Goal: Use online tool/utility: Utilize a website feature to perform a specific function

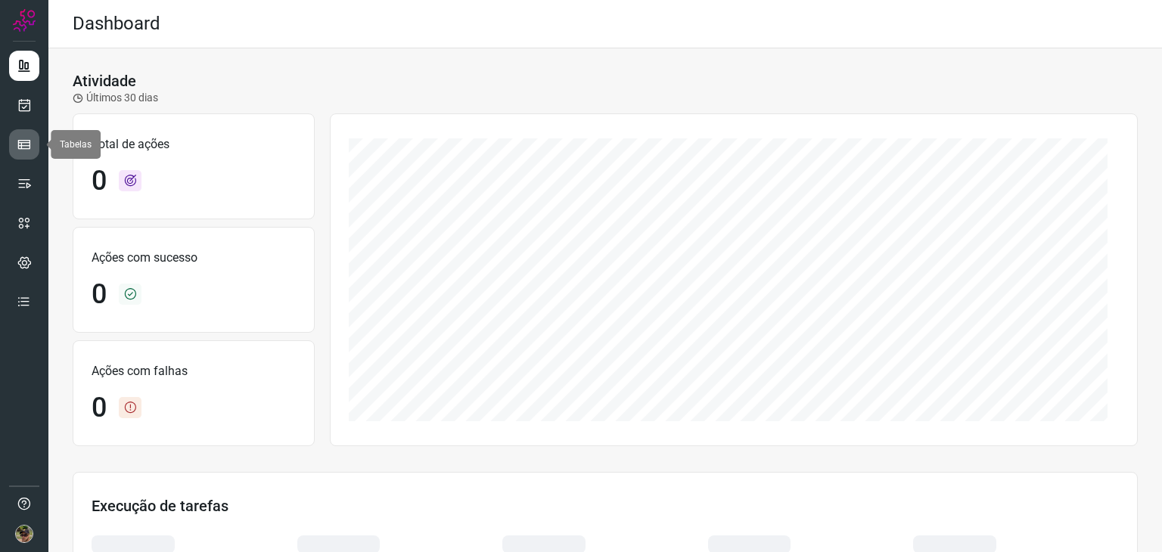
click at [14, 152] on link at bounding box center [24, 144] width 30 height 30
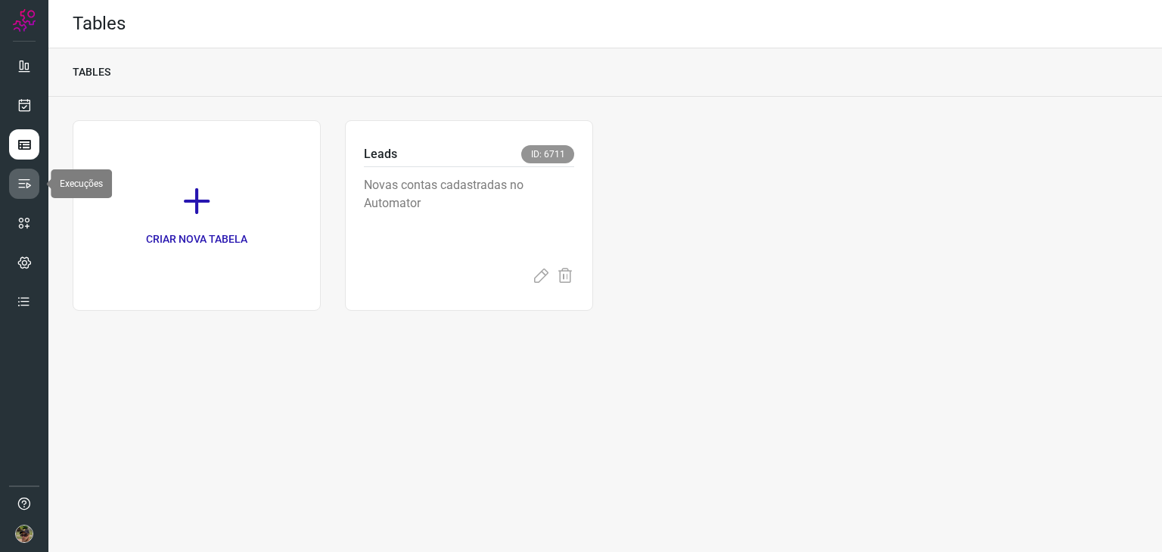
click at [17, 187] on icon at bounding box center [24, 183] width 15 height 15
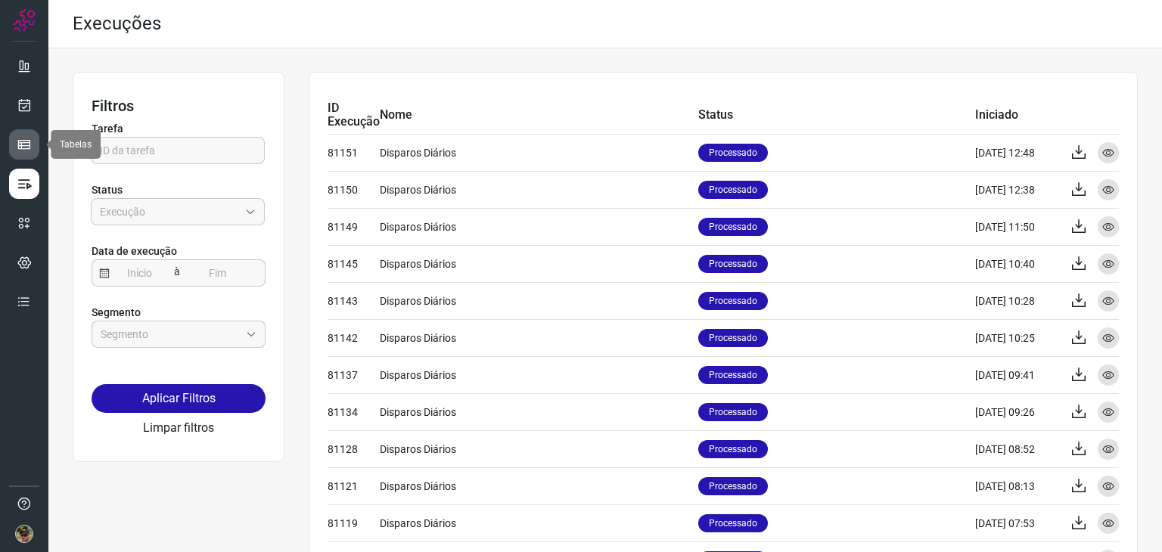
click at [9, 135] on link at bounding box center [24, 144] width 30 height 30
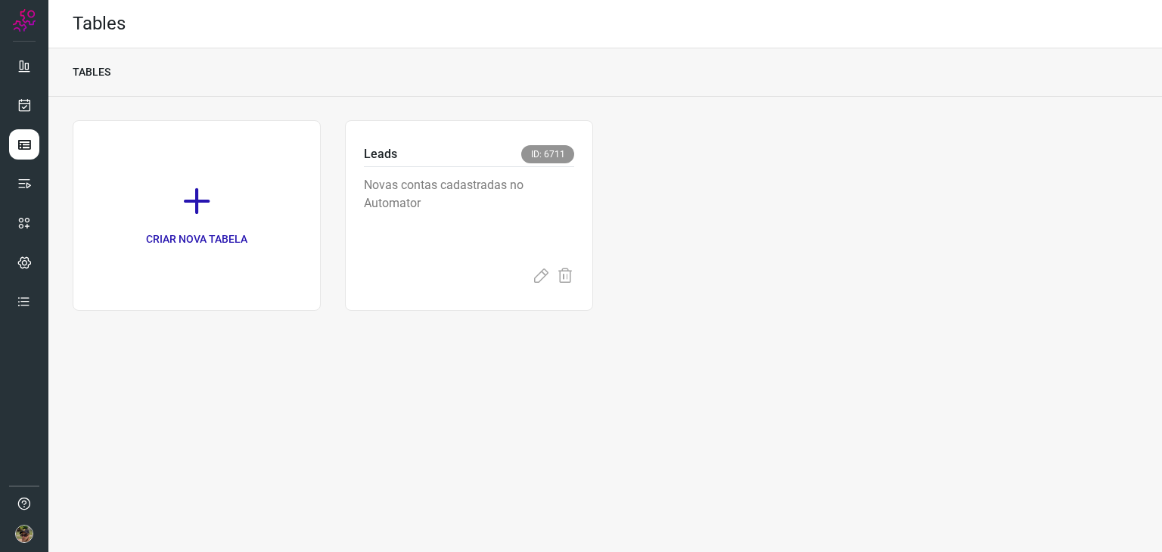
click at [4, 63] on div at bounding box center [24, 276] width 48 height 552
click at [25, 88] on ul at bounding box center [24, 188] width 30 height 275
click at [14, 128] on ul at bounding box center [24, 188] width 30 height 275
click at [23, 111] on icon at bounding box center [25, 105] width 16 height 15
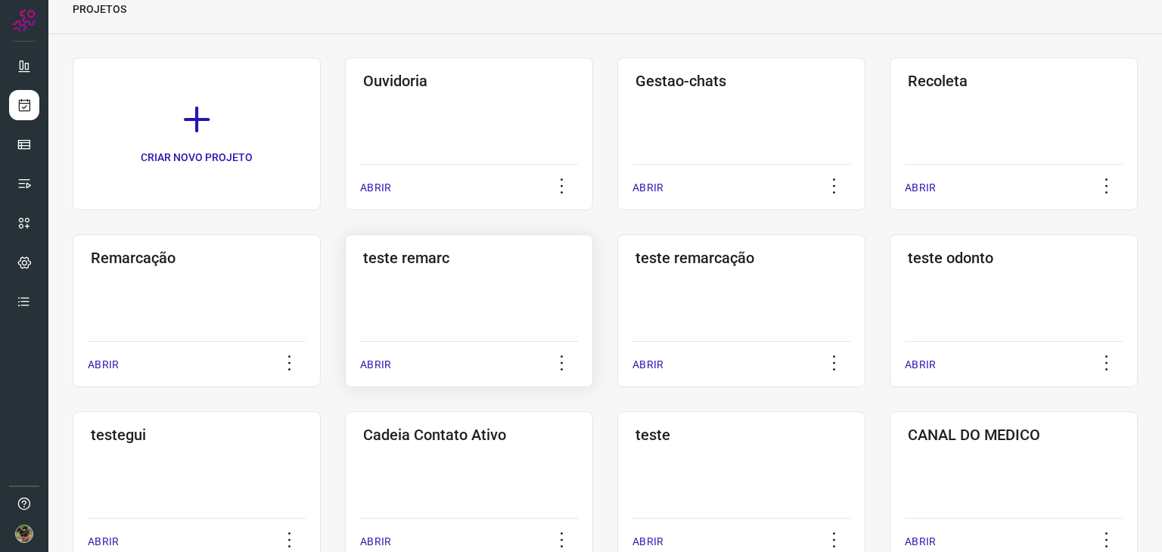
scroll to position [151, 0]
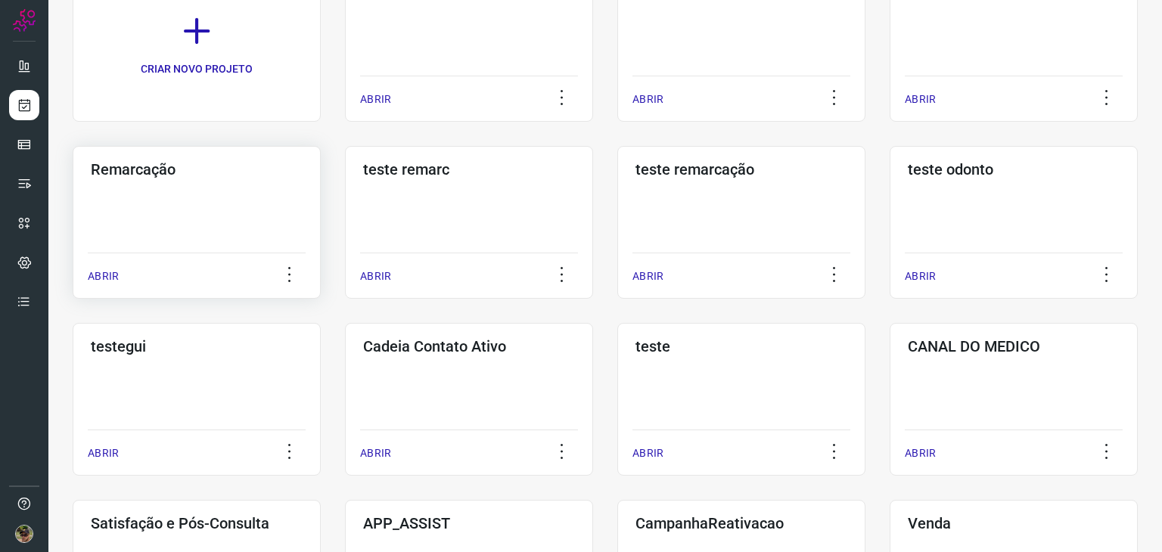
click at [345, 206] on div "Remarcação ABRIR" at bounding box center [469, 222] width 248 height 153
click at [345, 224] on div "Remarcação ABRIR" at bounding box center [469, 222] width 248 height 153
click at [345, 204] on div "Remarcação ABRIR" at bounding box center [469, 222] width 248 height 153
click at [345, 225] on div "Remarcação ABRIR" at bounding box center [469, 222] width 248 height 153
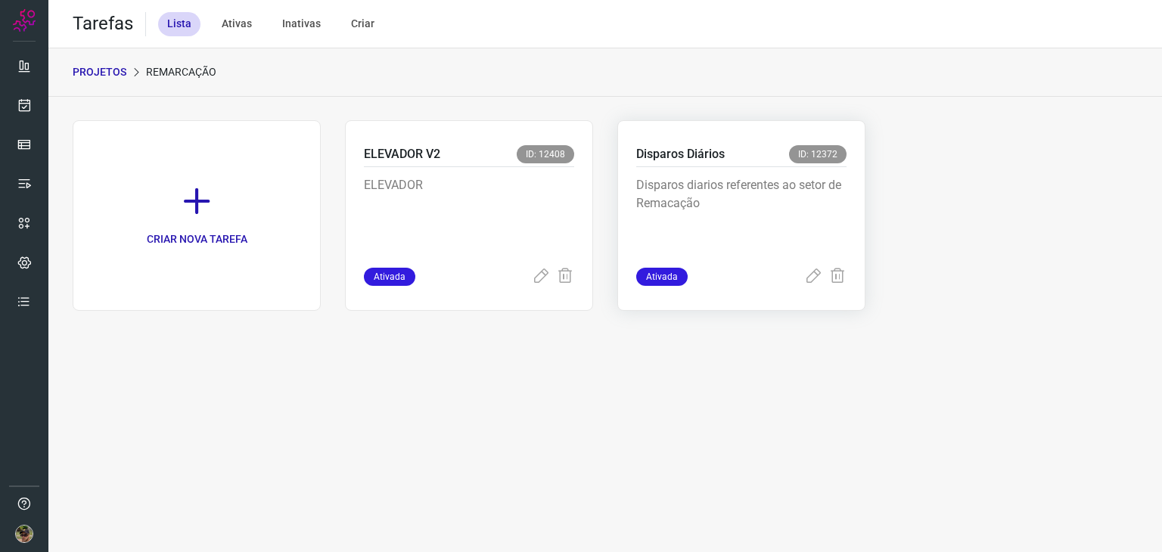
click at [738, 171] on div "Disparos diarios referentes ao setor de Remacação" at bounding box center [741, 217] width 210 height 101
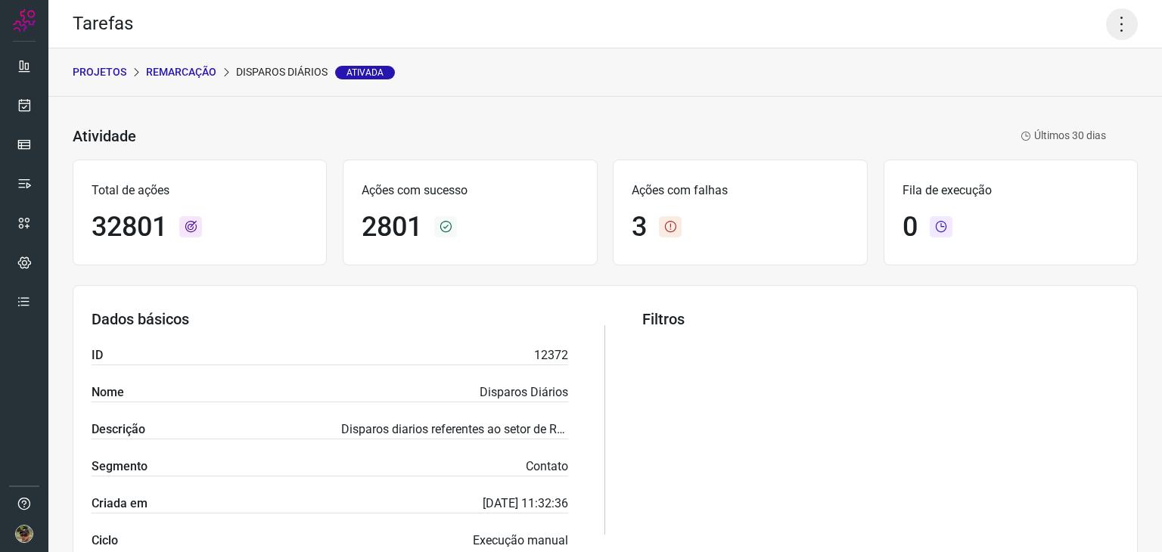
click at [1109, 23] on icon at bounding box center [1122, 24] width 32 height 32
click at [1083, 95] on li "Executar" at bounding box center [1057, 99] width 138 height 24
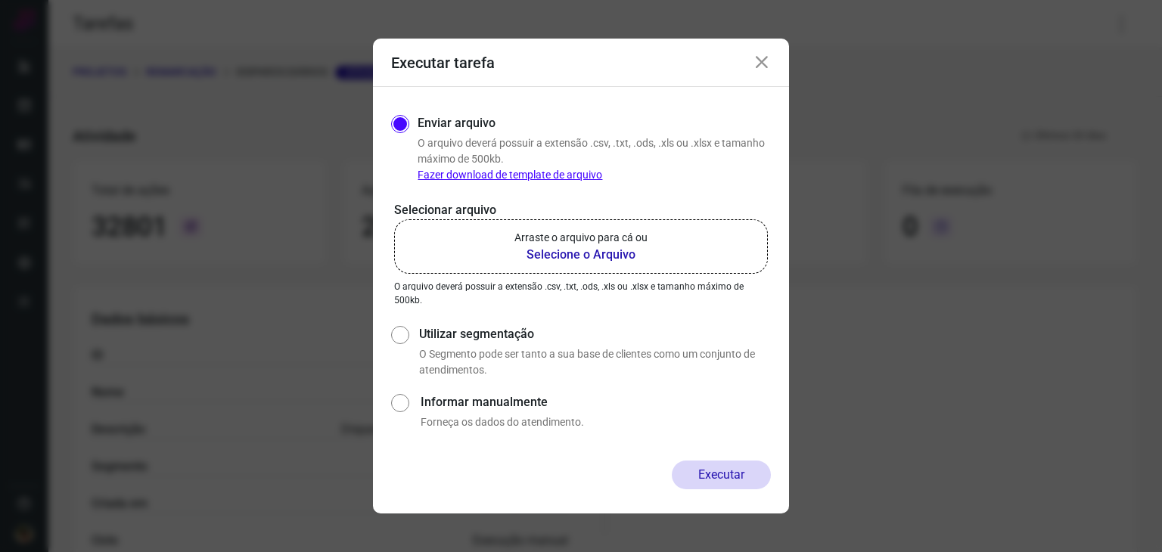
click at [613, 253] on b "Selecione o Arquivo" at bounding box center [580, 255] width 133 height 18
click at [0, 0] on input "Arraste o arquivo para cá ou Selecione o Arquivo" at bounding box center [0, 0] width 0 height 0
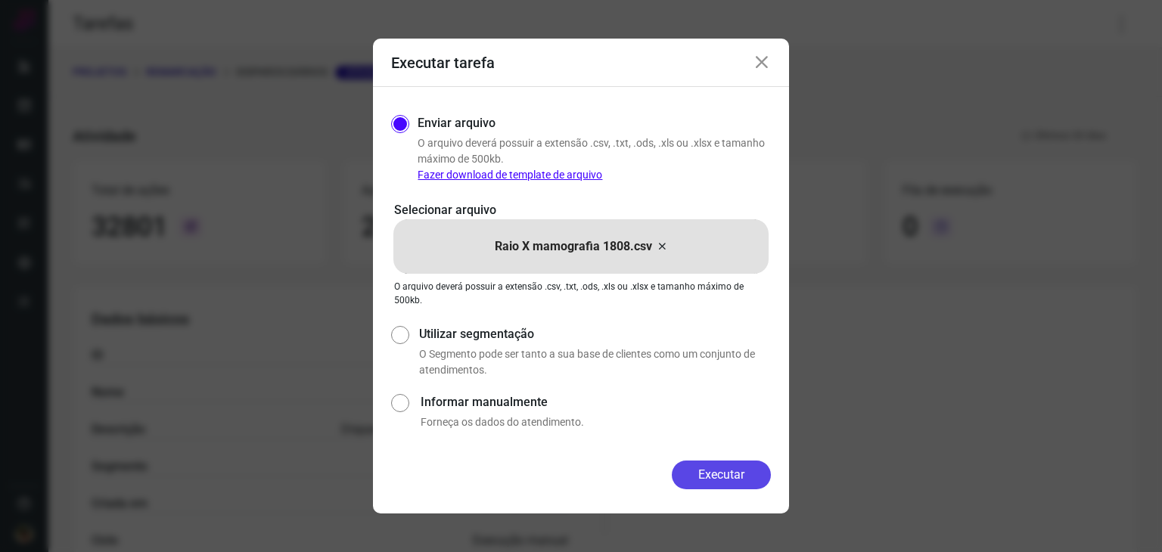
click at [700, 486] on button "Executar" at bounding box center [721, 475] width 99 height 29
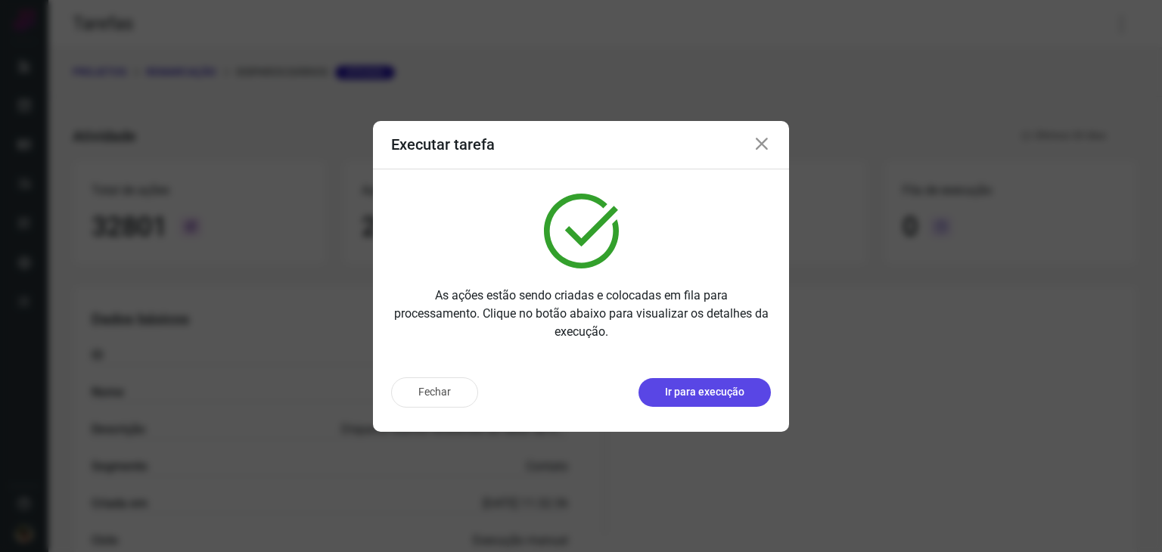
click at [719, 382] on button "Ir para execução" at bounding box center [704, 392] width 132 height 29
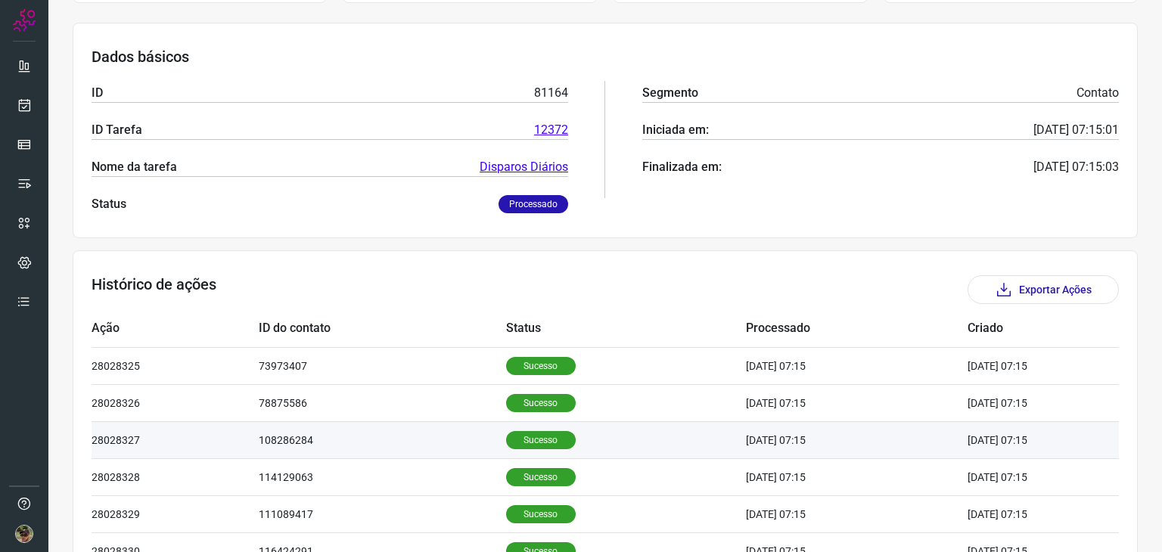
scroll to position [378, 0]
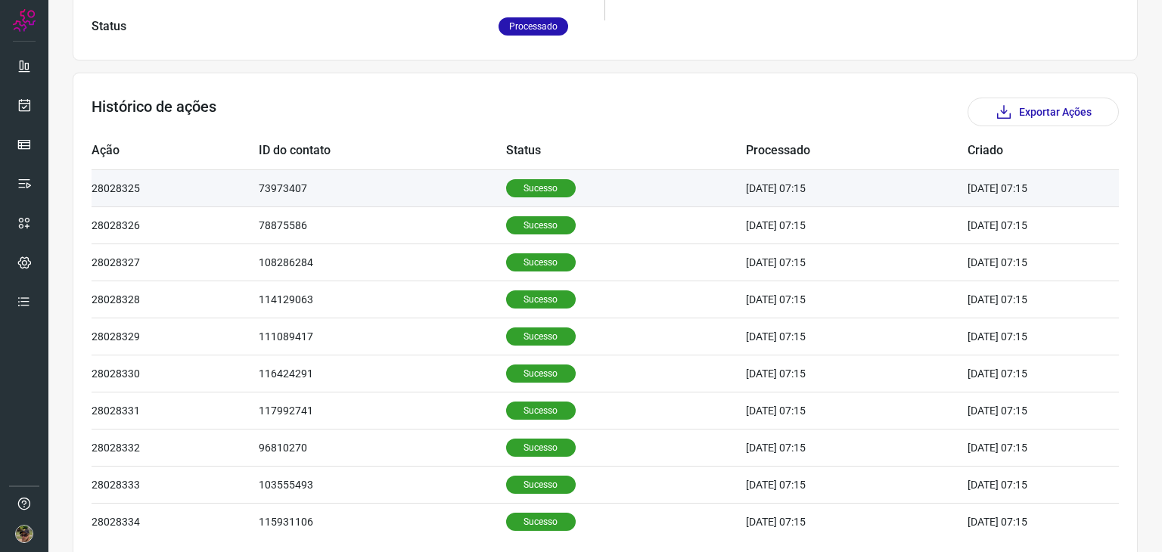
click at [506, 198] on td "Sucesso" at bounding box center [626, 187] width 240 height 37
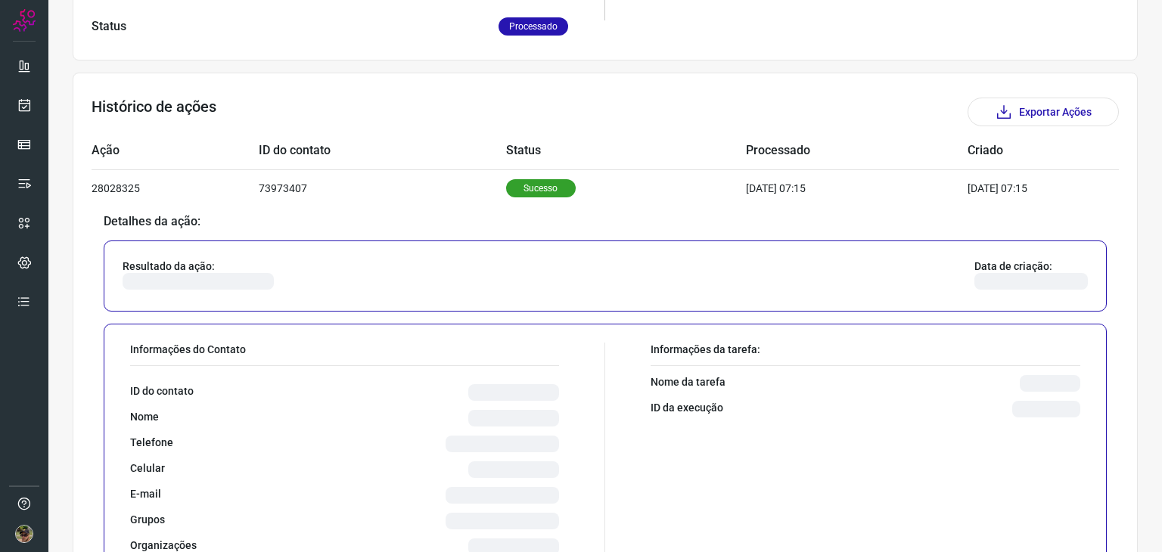
scroll to position [454, 0]
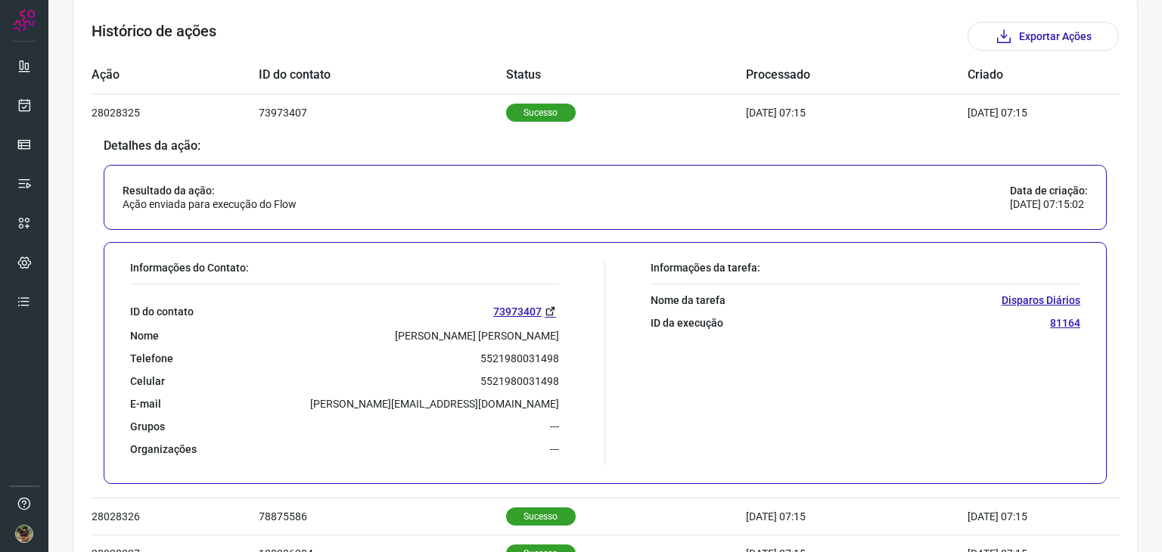
click at [492, 354] on p "5521980031498" at bounding box center [519, 359] width 79 height 14
copy p "5521980031498"
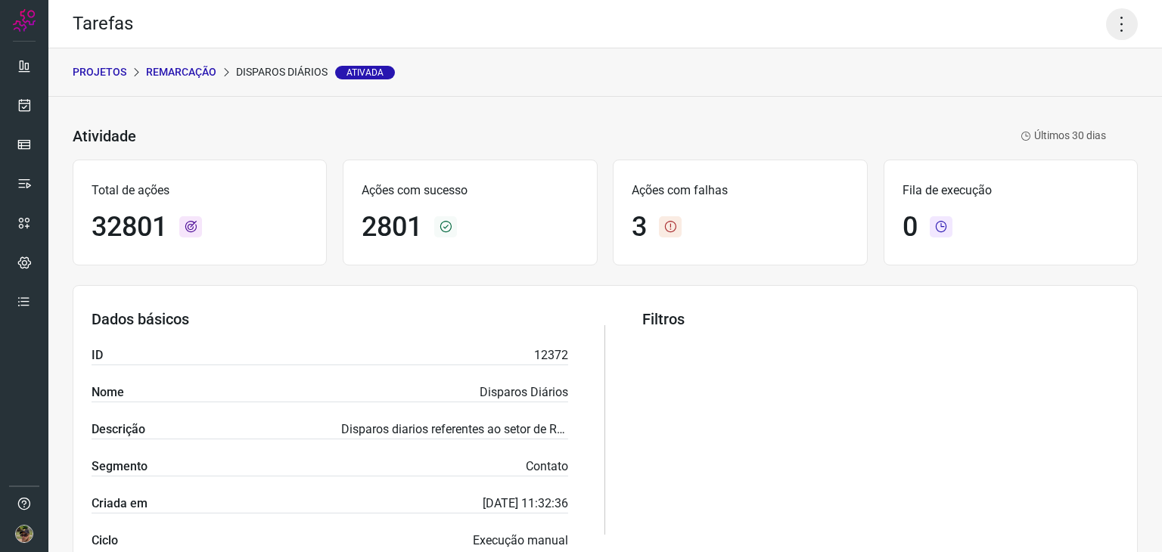
click at [1106, 16] on icon at bounding box center [1122, 24] width 32 height 32
click at [1073, 93] on li "Executar" at bounding box center [1057, 99] width 138 height 24
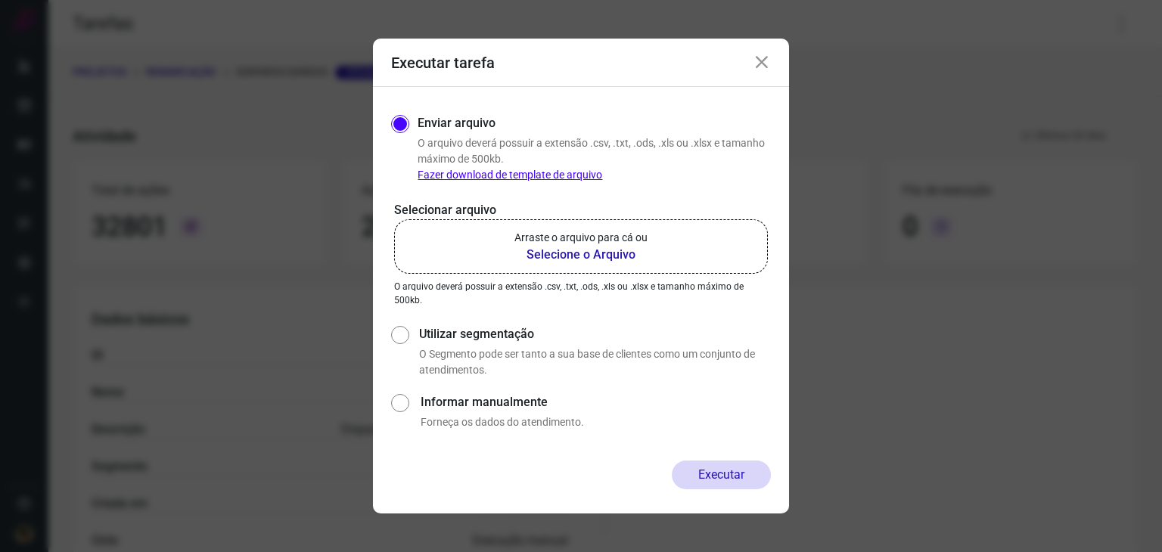
click at [598, 253] on b "Selecione o Arquivo" at bounding box center [580, 255] width 133 height 18
click at [0, 0] on input "Arraste o arquivo para cá ou Selecione o Arquivo" at bounding box center [0, 0] width 0 height 0
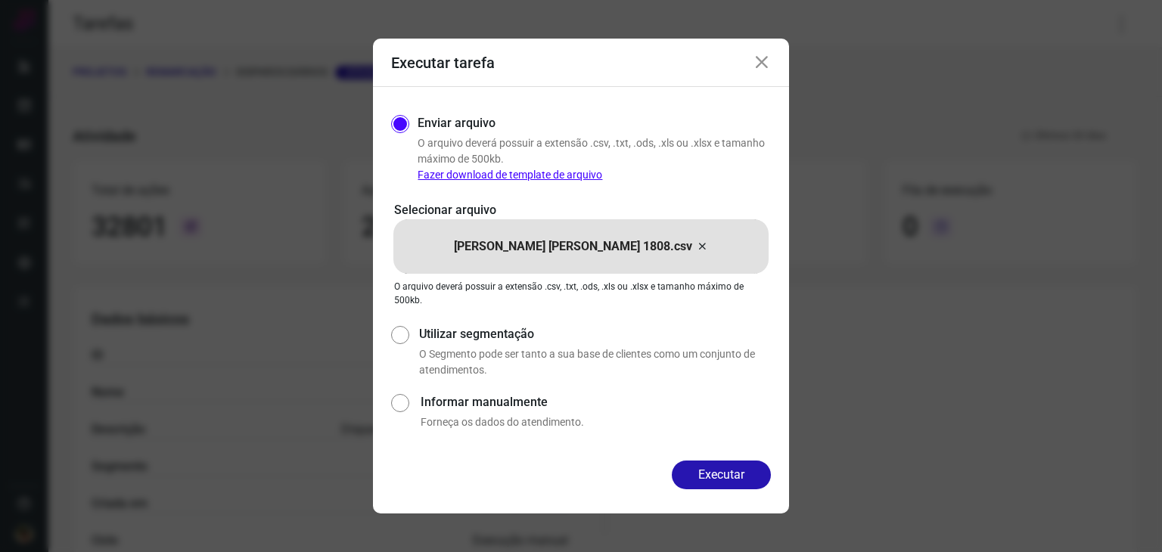
click at [753, 473] on button "Executar" at bounding box center [721, 475] width 99 height 29
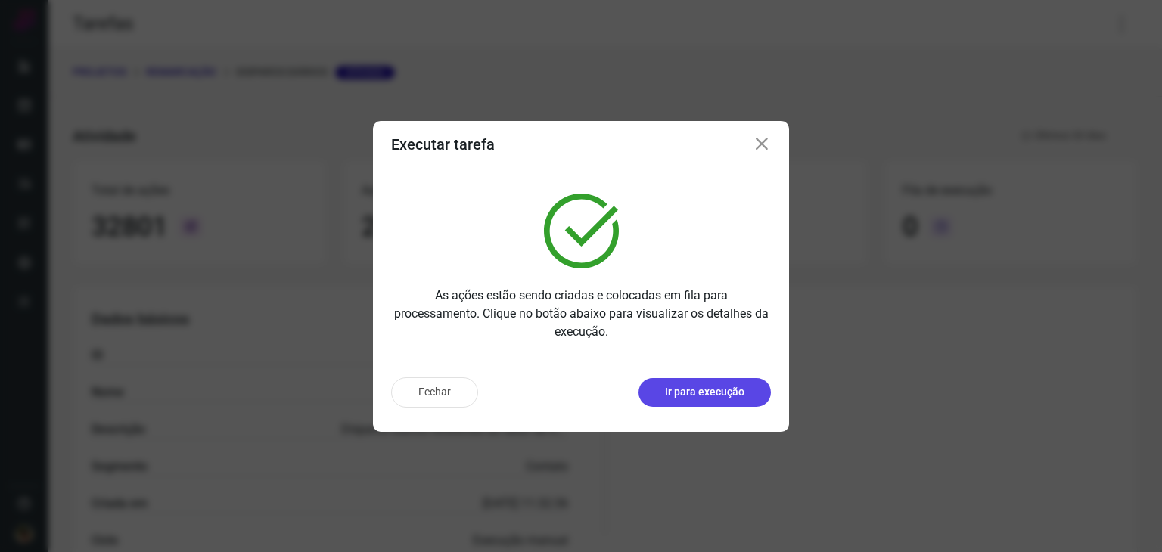
drag, startPoint x: 721, startPoint y: 376, endPoint x: 712, endPoint y: 384, distance: 11.8
click at [721, 375] on div "Fechar Ir para execução" at bounding box center [581, 398] width 416 height 67
click at [708, 391] on p "Ir para execução" at bounding box center [704, 392] width 79 height 16
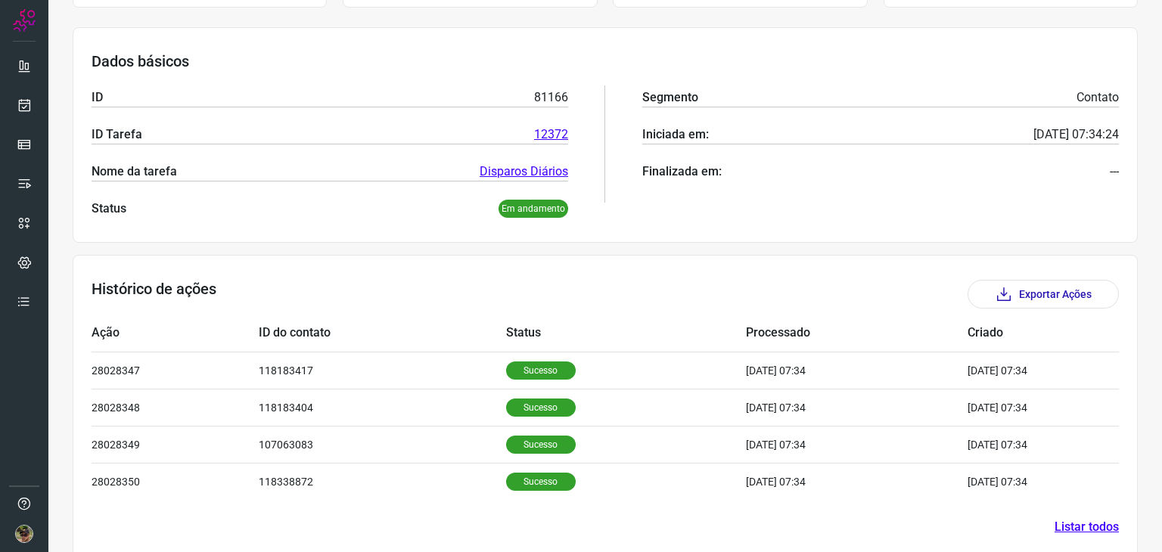
scroll to position [219, 0]
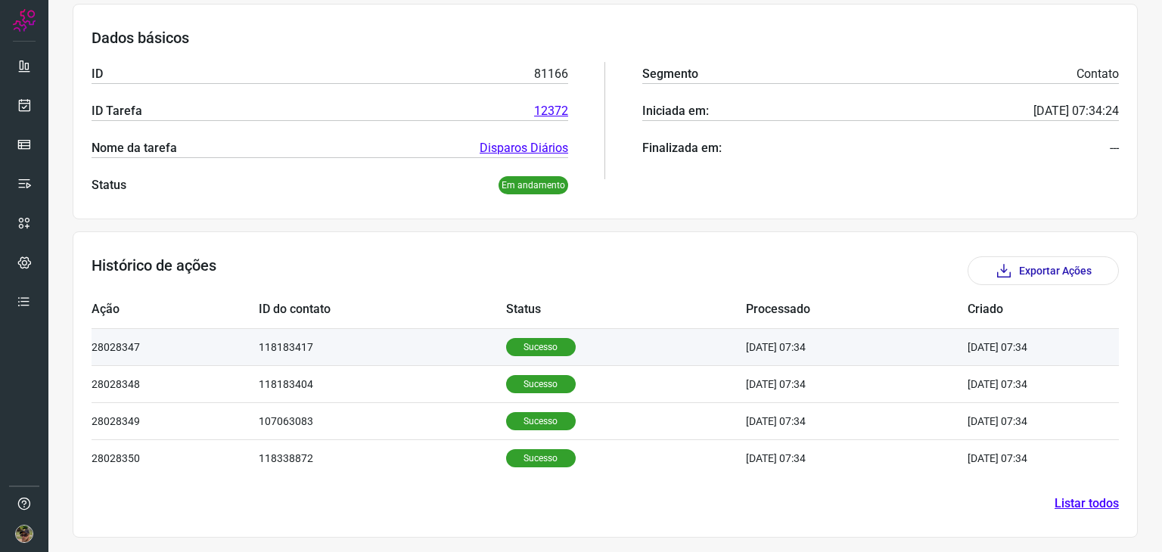
click at [407, 348] on td "118183417" at bounding box center [382, 346] width 247 height 37
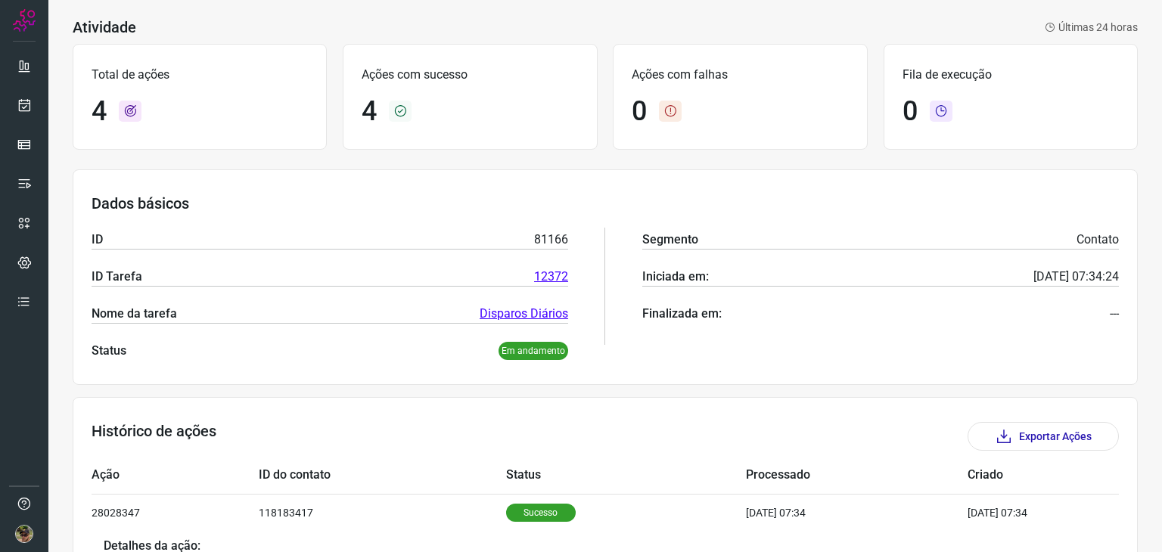
scroll to position [0, 0]
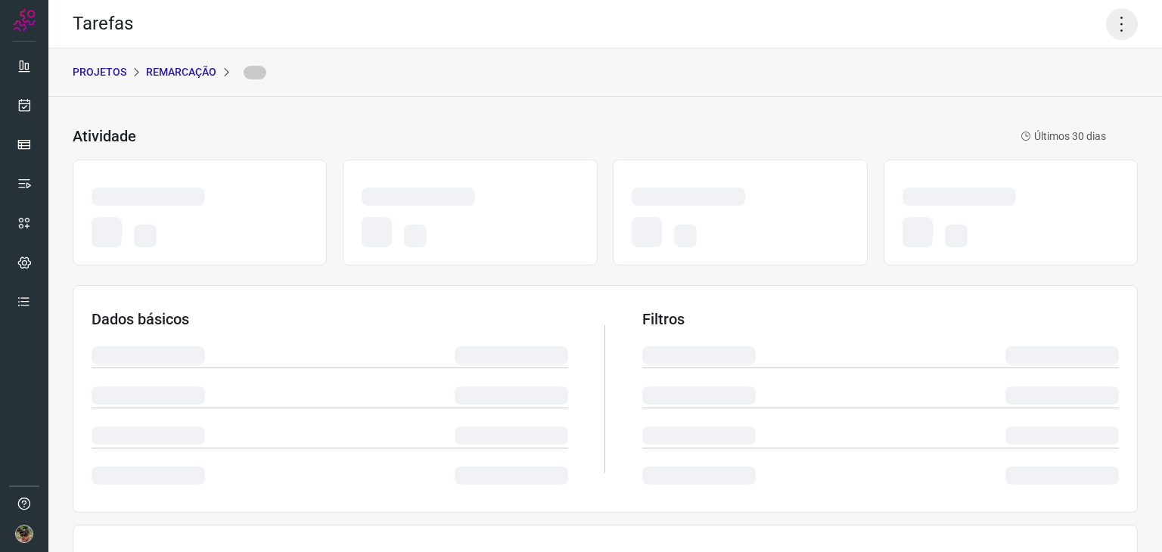
click at [1111, 28] on icon at bounding box center [1122, 24] width 32 height 32
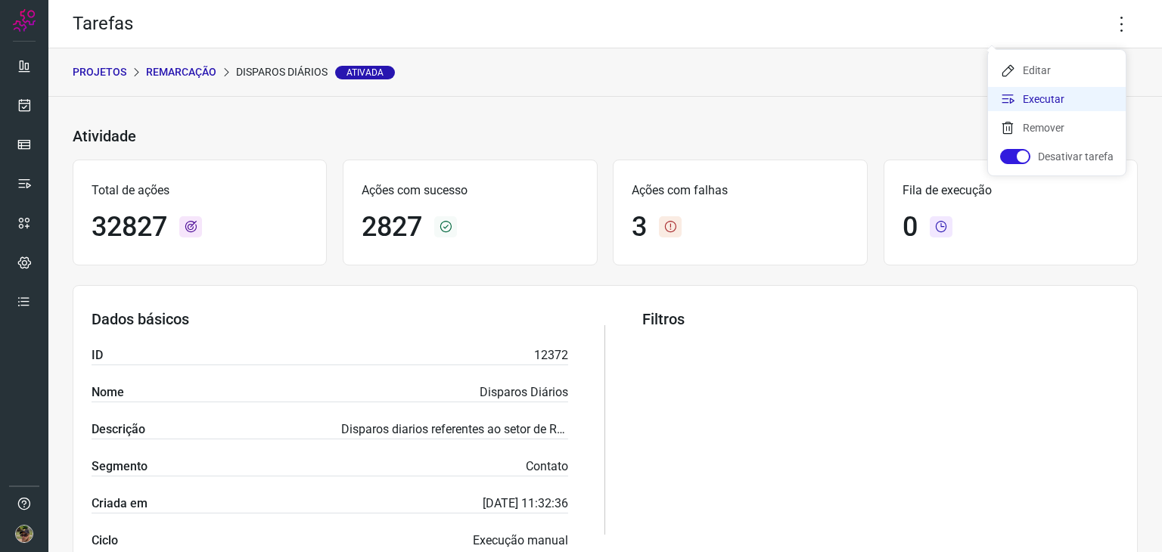
click at [1027, 98] on li "Executar" at bounding box center [1057, 99] width 138 height 24
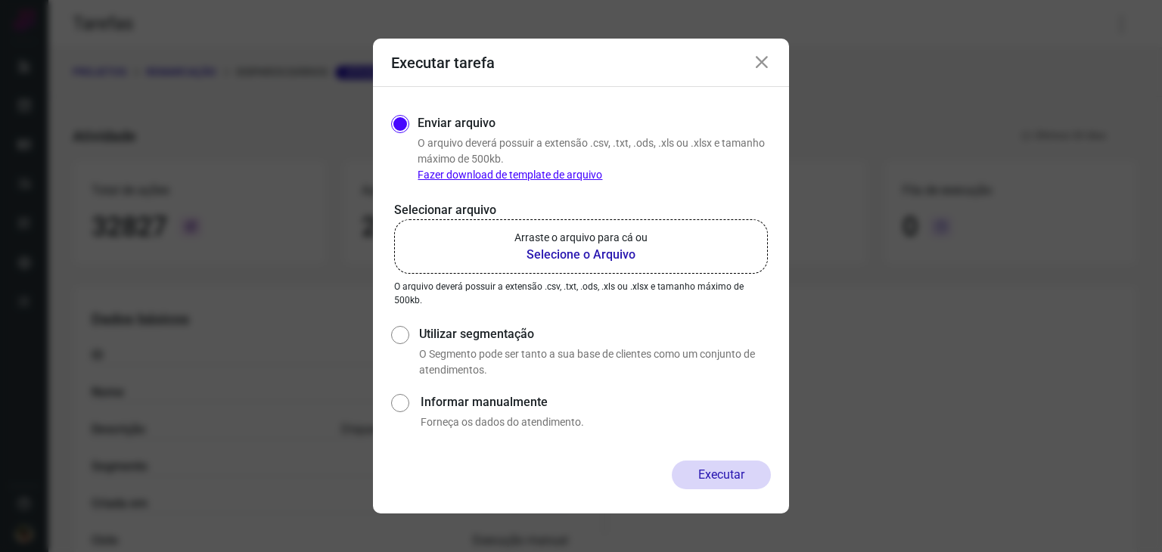
click at [601, 256] on b "Selecione o Arquivo" at bounding box center [580, 255] width 133 height 18
click at [0, 0] on input "Arraste o arquivo para cá ou Selecione o Arquivo" at bounding box center [0, 0] width 0 height 0
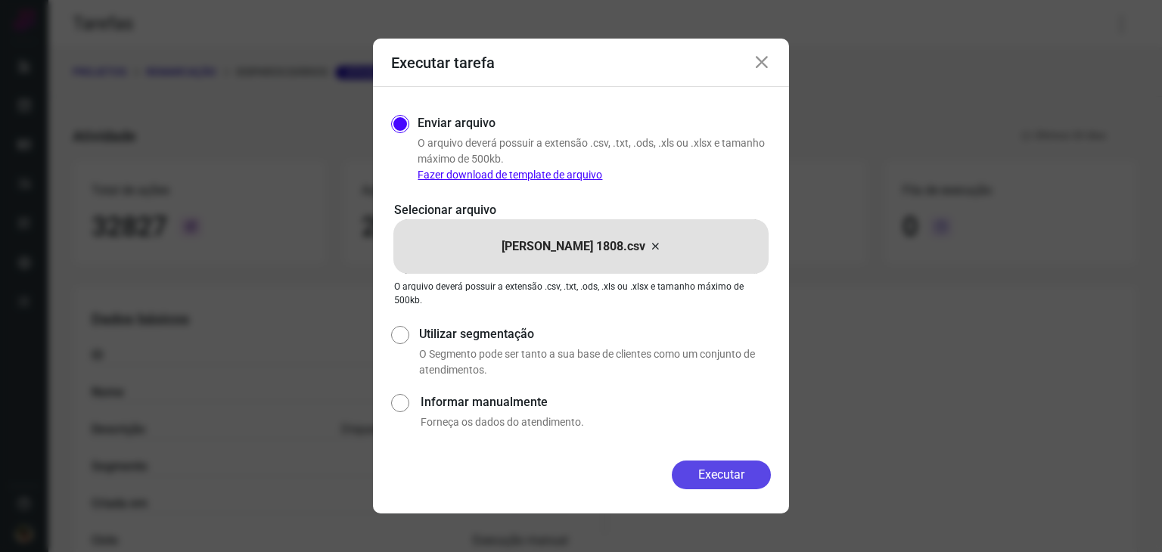
click at [742, 483] on button "Executar" at bounding box center [721, 475] width 99 height 29
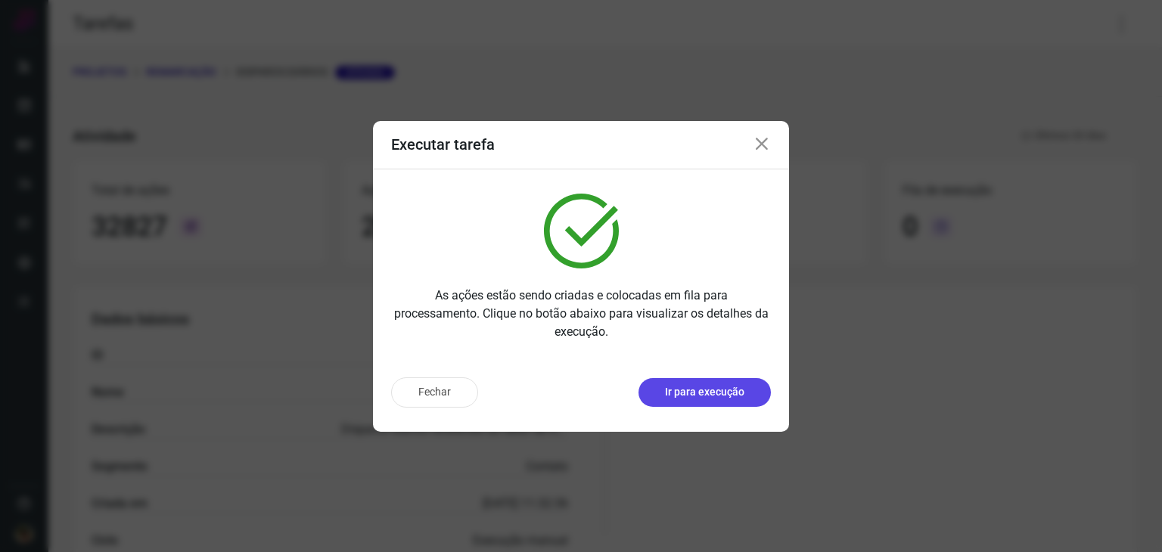
click at [734, 398] on p "Ir para execução" at bounding box center [704, 392] width 79 height 16
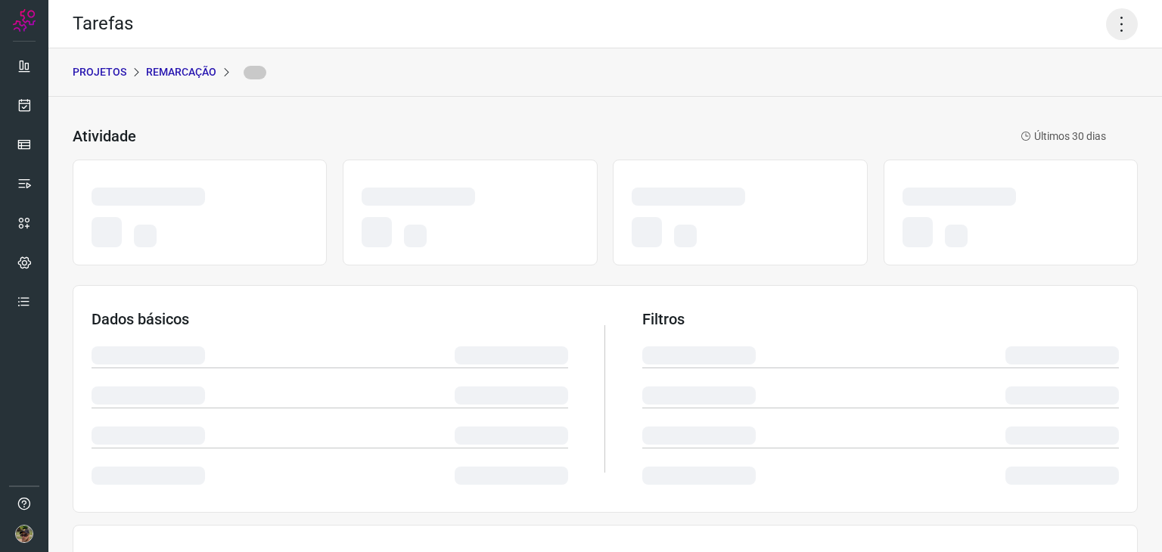
click at [1108, 22] on icon at bounding box center [1122, 24] width 32 height 32
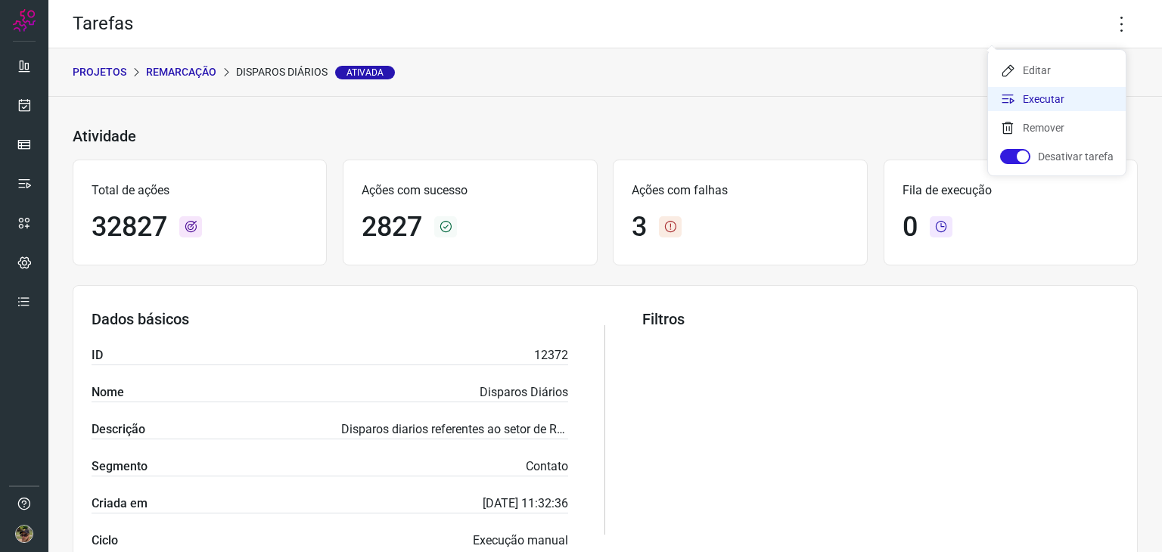
click at [1061, 107] on li "Executar" at bounding box center [1057, 99] width 138 height 24
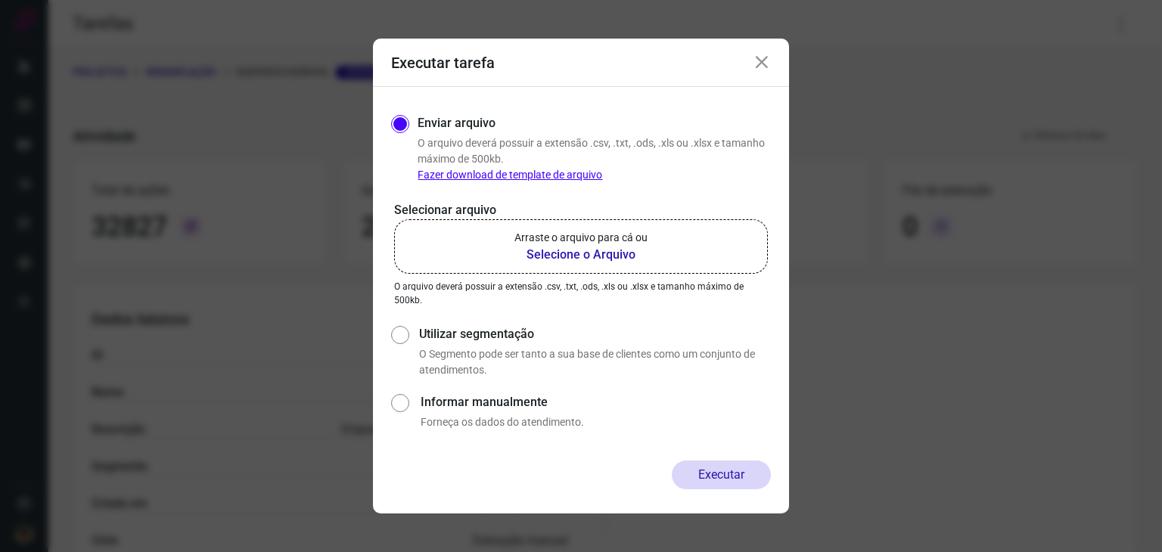
click at [511, 232] on label "Arraste o arquivo para cá ou Selecione o Arquivo" at bounding box center [581, 246] width 374 height 54
click at [0, 0] on input "Arraste o arquivo para cá ou Selecione o Arquivo" at bounding box center [0, 0] width 0 height 0
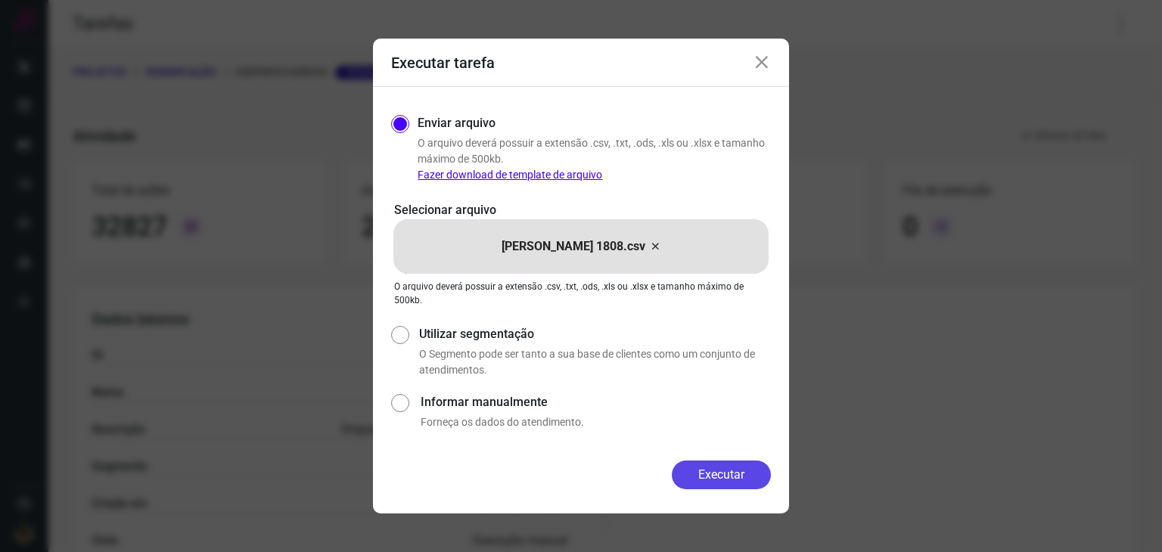
click at [691, 465] on button "Executar" at bounding box center [721, 475] width 99 height 29
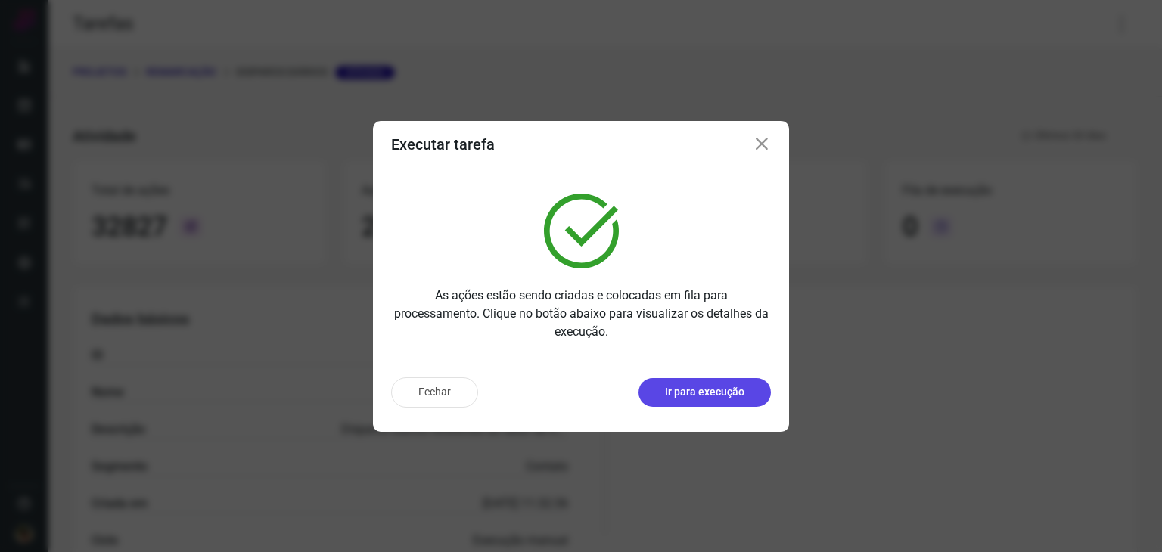
click at [675, 386] on p "Ir para execução" at bounding box center [704, 392] width 79 height 16
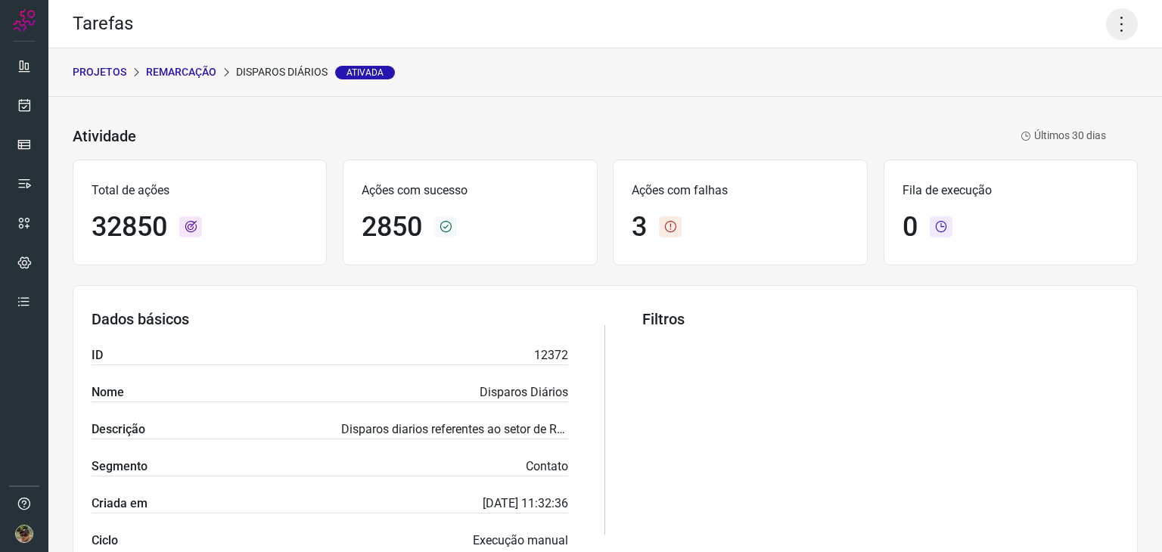
click at [1121, 36] on icon at bounding box center [1122, 24] width 32 height 32
click at [1069, 101] on li "Executar" at bounding box center [1057, 99] width 138 height 24
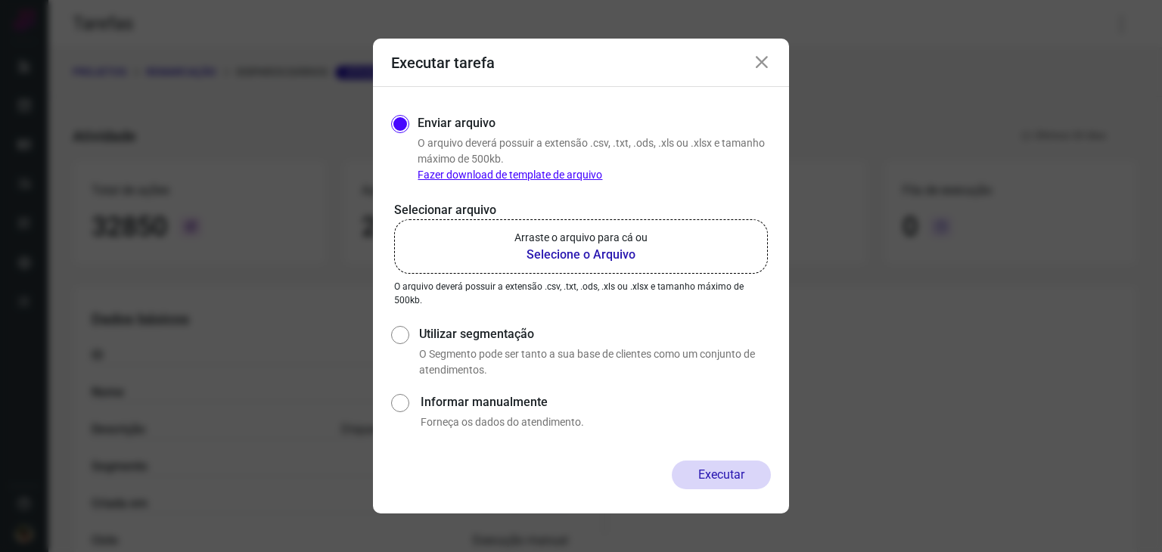
click at [629, 253] on b "Selecione o Arquivo" at bounding box center [580, 255] width 133 height 18
click at [0, 0] on input "Arraste o arquivo para cá ou Selecione o Arquivo" at bounding box center [0, 0] width 0 height 0
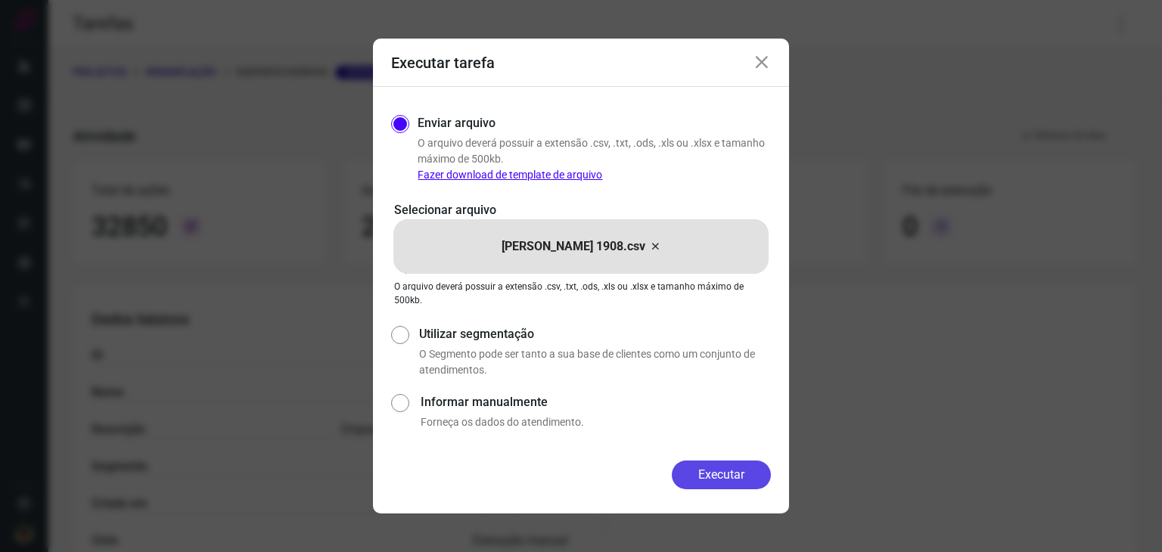
click at [730, 485] on button "Executar" at bounding box center [721, 475] width 99 height 29
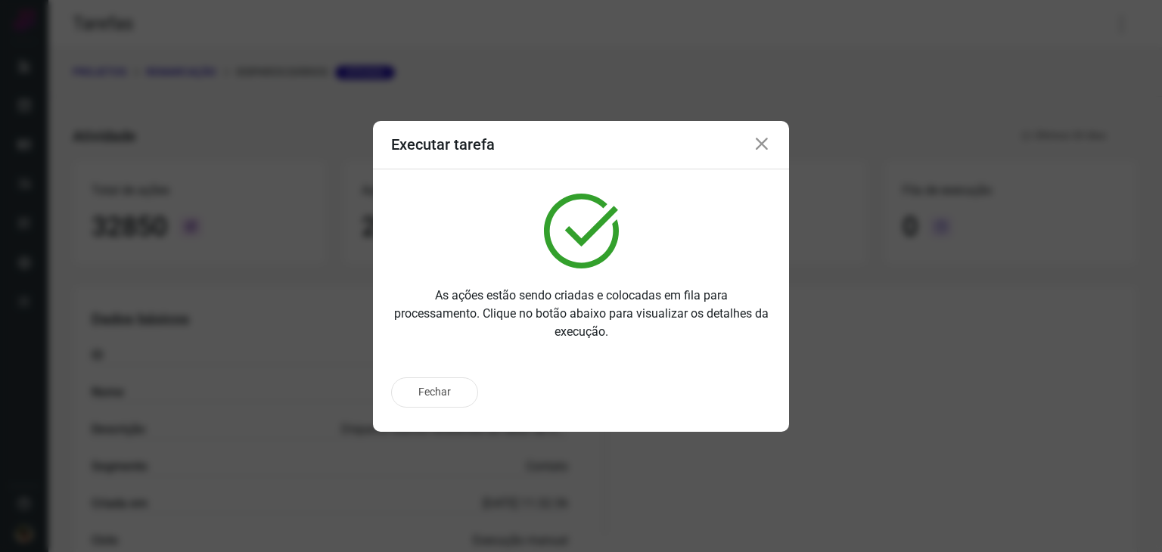
click at [598, 216] on img at bounding box center [581, 231] width 75 height 75
click at [706, 393] on p "Ir para execução" at bounding box center [704, 392] width 79 height 16
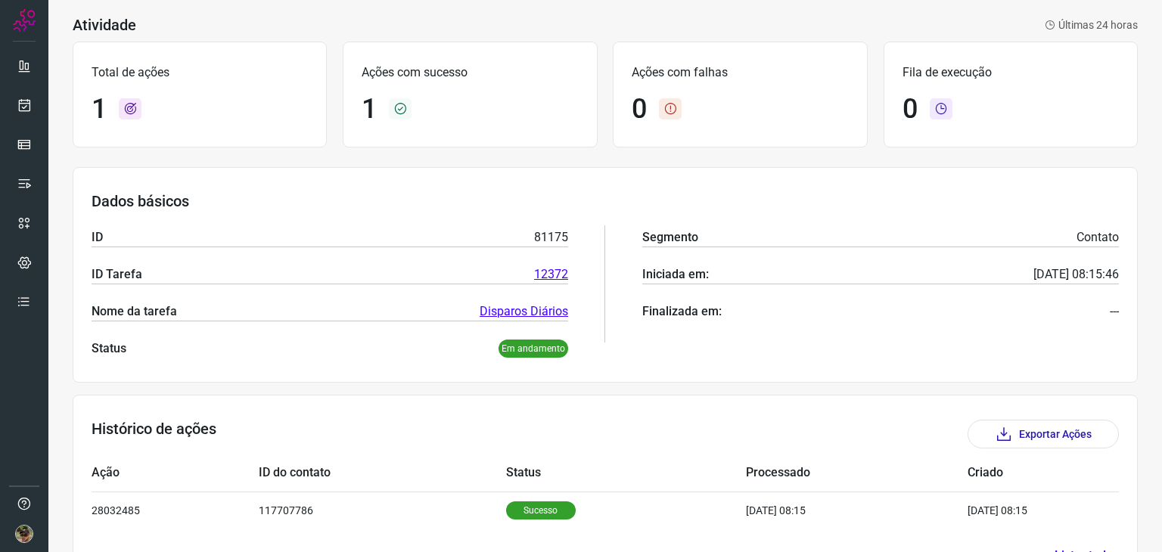
scroll to position [108, 0]
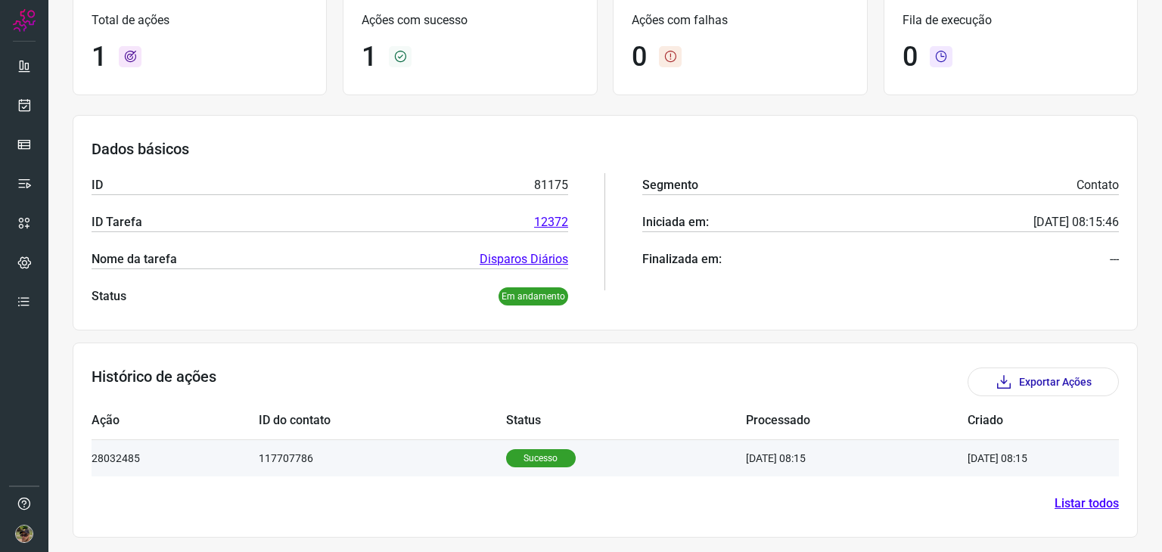
click at [437, 467] on td "117707786" at bounding box center [382, 458] width 247 height 37
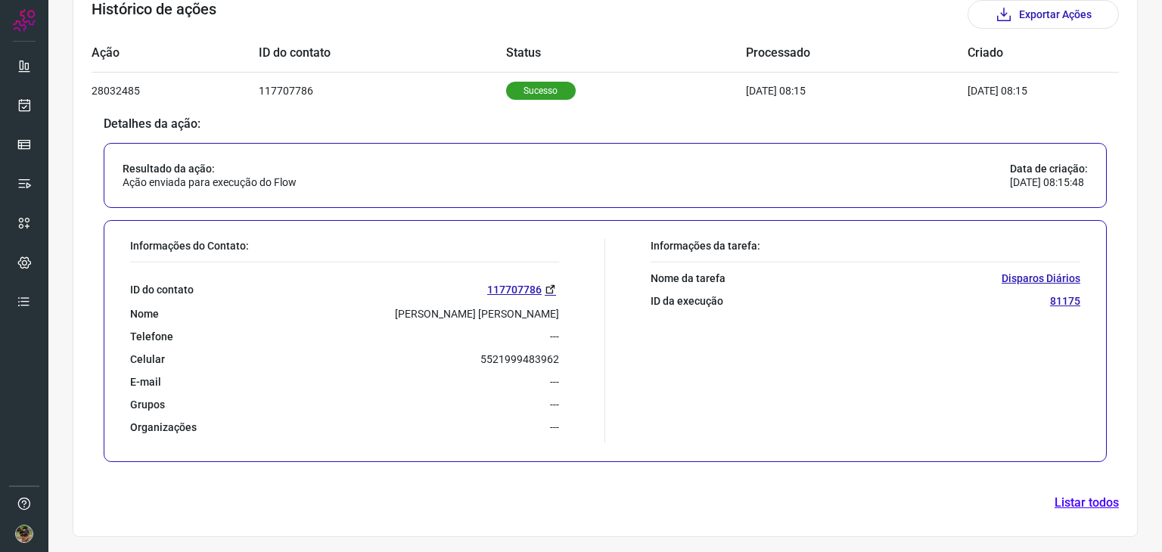
scroll to position [474, 0]
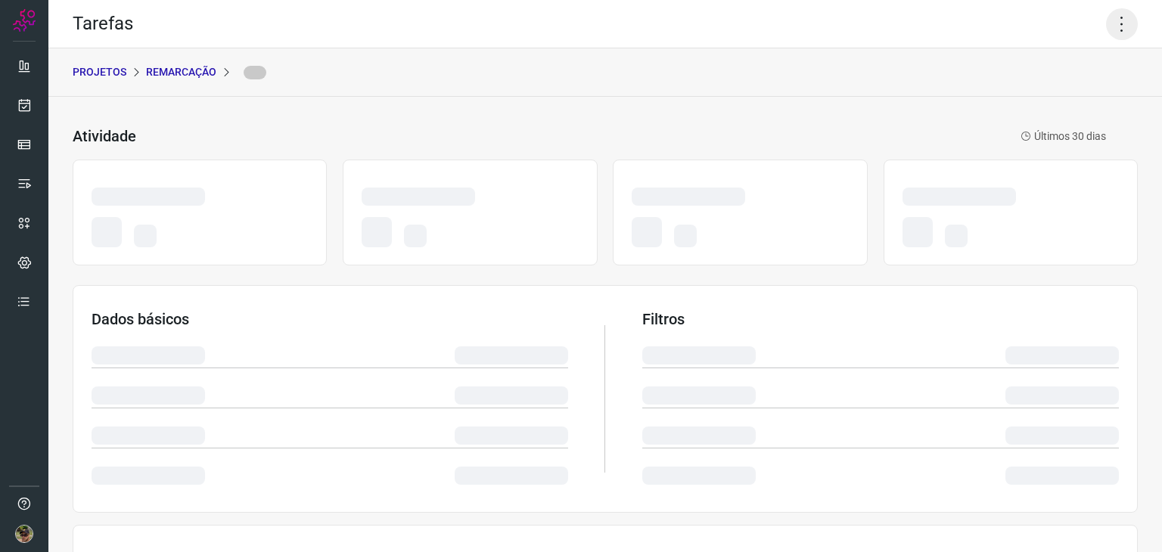
click at [1120, 15] on icon at bounding box center [1122, 24] width 32 height 32
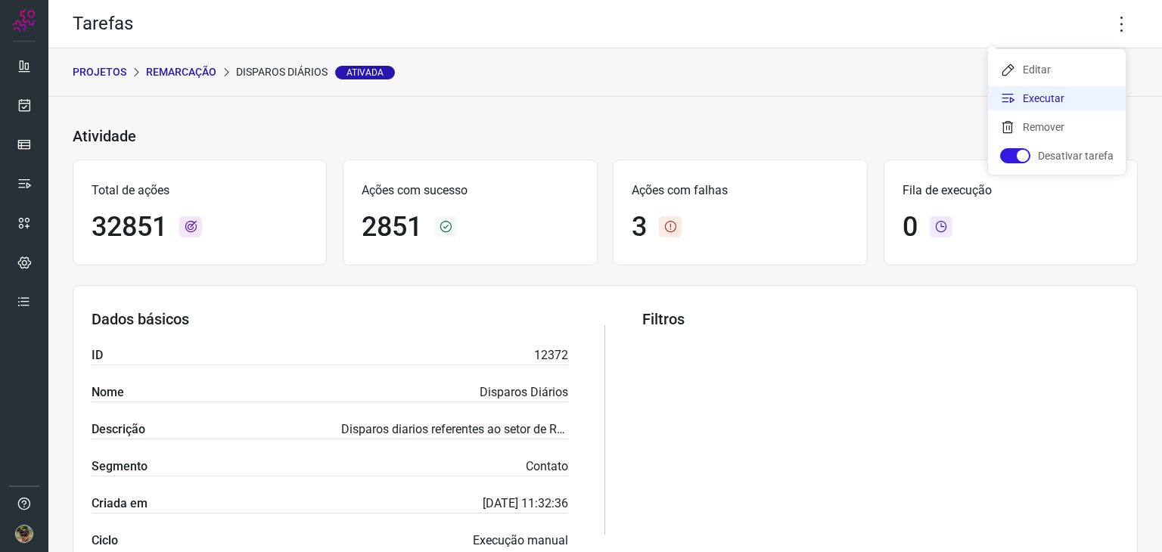
click at [1077, 107] on li "Executar" at bounding box center [1057, 98] width 138 height 24
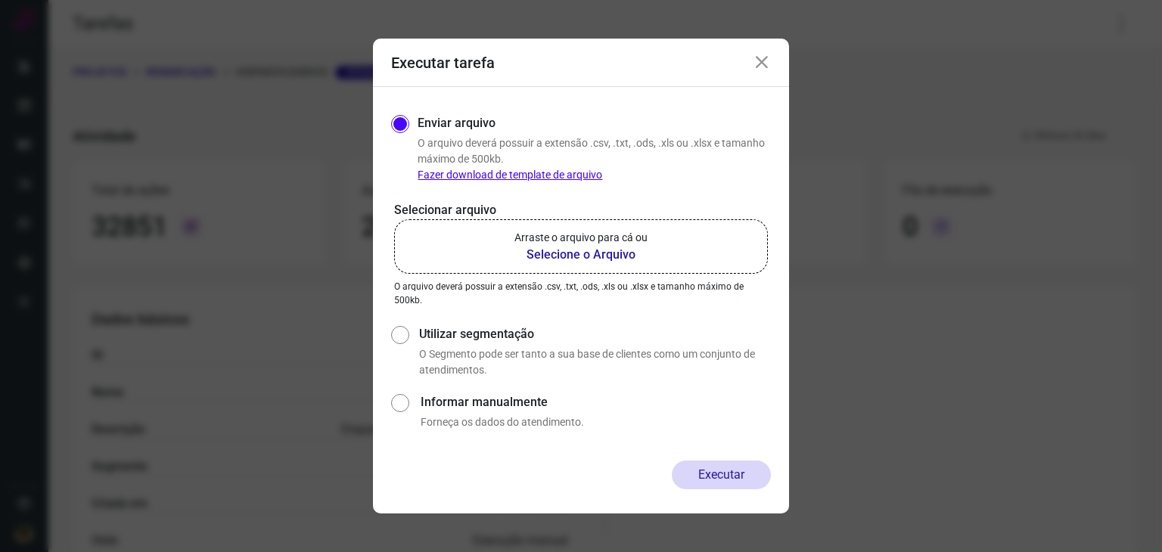
click at [553, 246] on b "Selecione o Arquivo" at bounding box center [580, 255] width 133 height 18
click at [0, 0] on input "Arraste o arquivo para cá ou Selecione o Arquivo" at bounding box center [0, 0] width 0 height 0
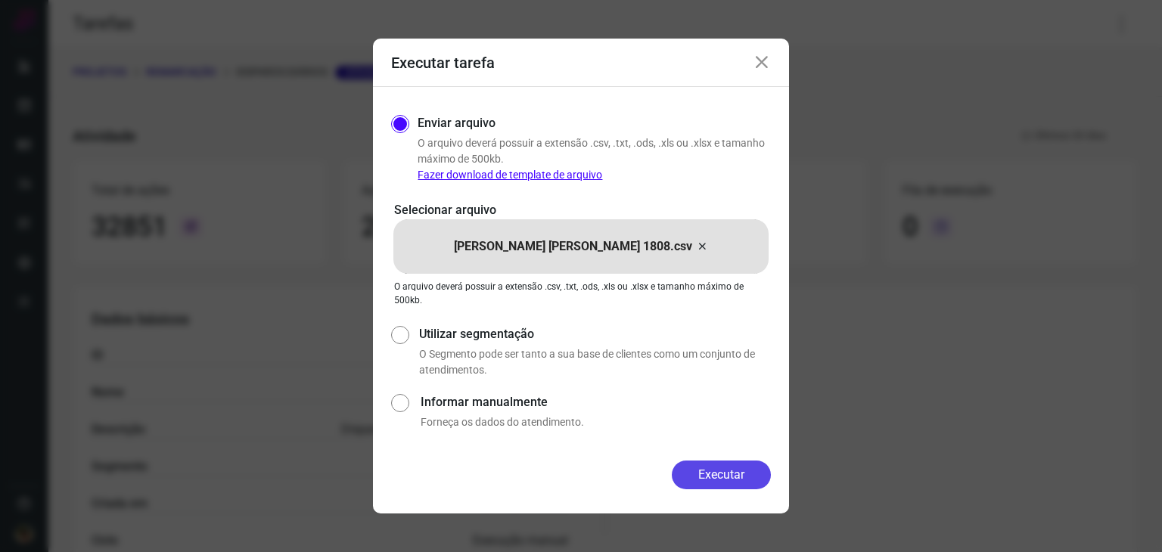
click at [699, 471] on button "Executar" at bounding box center [721, 475] width 99 height 29
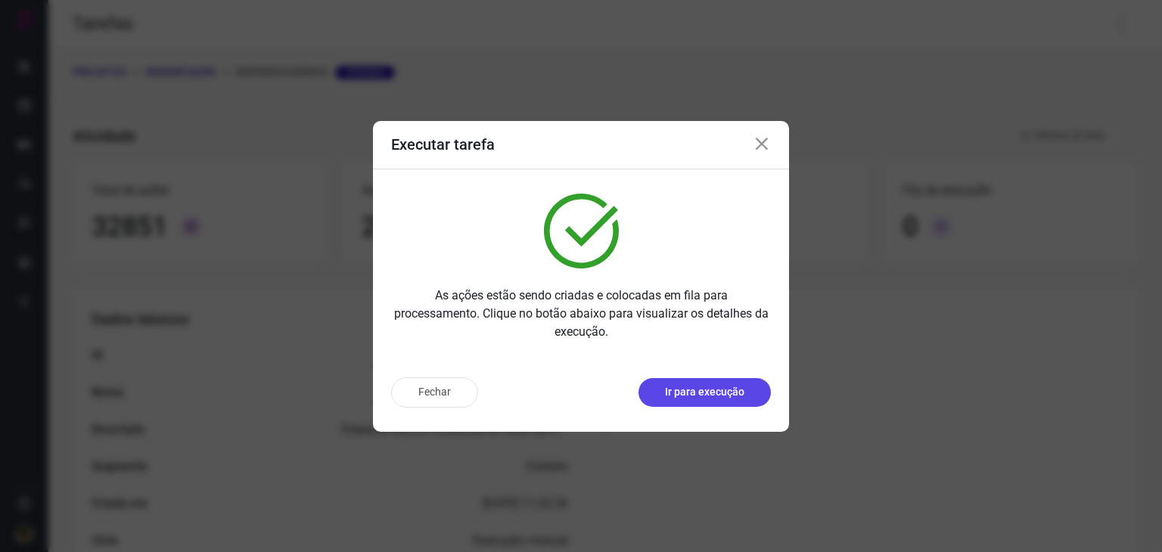
click at [666, 389] on p "Ir para execução" at bounding box center [704, 392] width 79 height 16
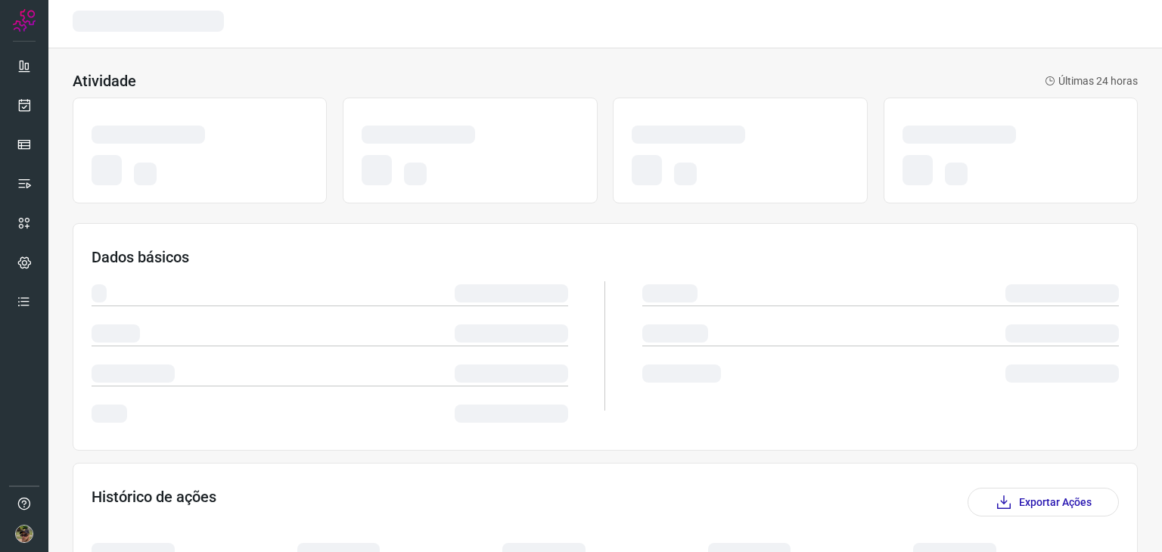
scroll to position [3, 0]
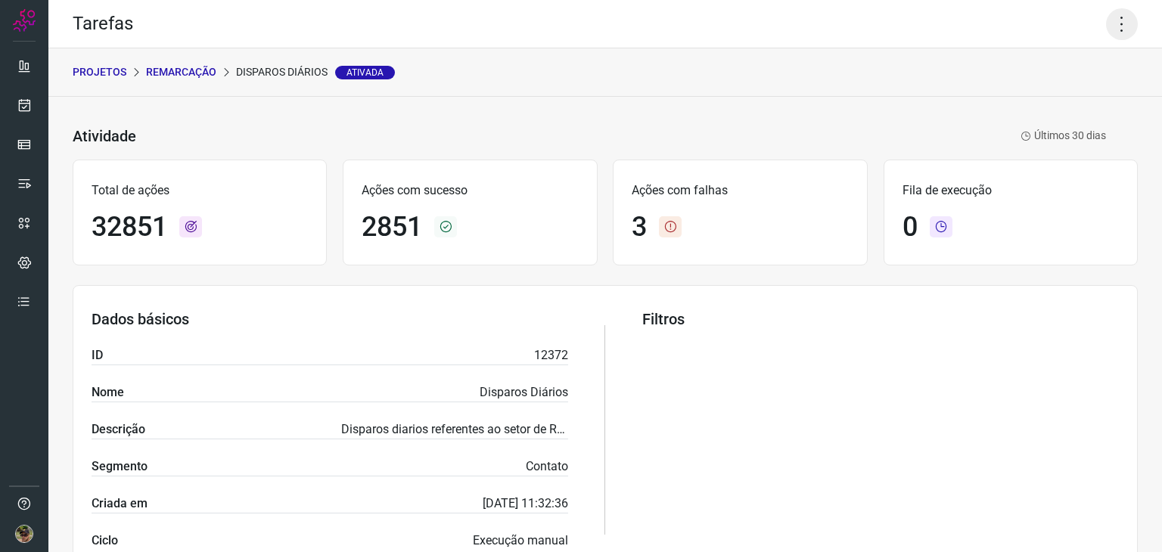
click at [1106, 20] on icon at bounding box center [1122, 24] width 32 height 32
click at [1050, 99] on li "Executar" at bounding box center [1057, 99] width 138 height 24
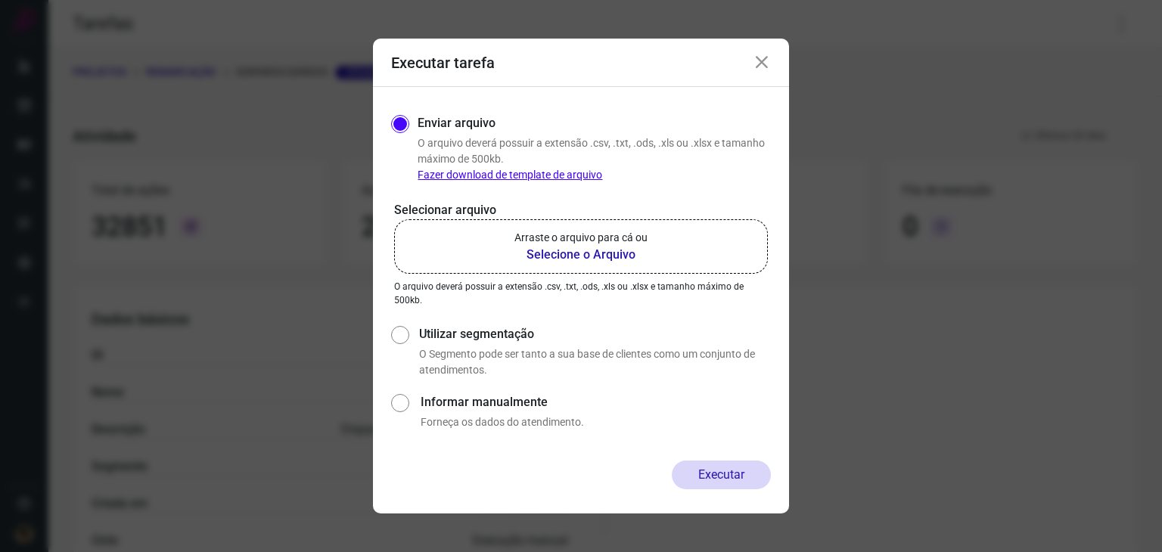
click at [657, 258] on label "Arraste o arquivo para cá ou Selecione o Arquivo" at bounding box center [581, 246] width 374 height 54
click at [0, 0] on input "Arraste o arquivo para cá ou Selecione o Arquivo" at bounding box center [0, 0] width 0 height 0
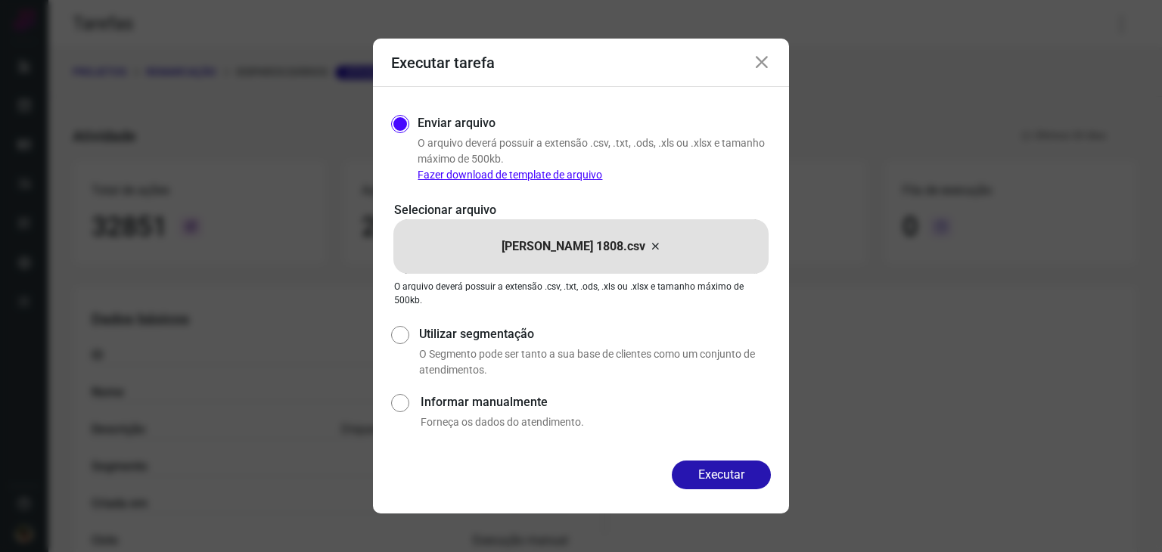
click at [719, 480] on button "Executar" at bounding box center [721, 475] width 99 height 29
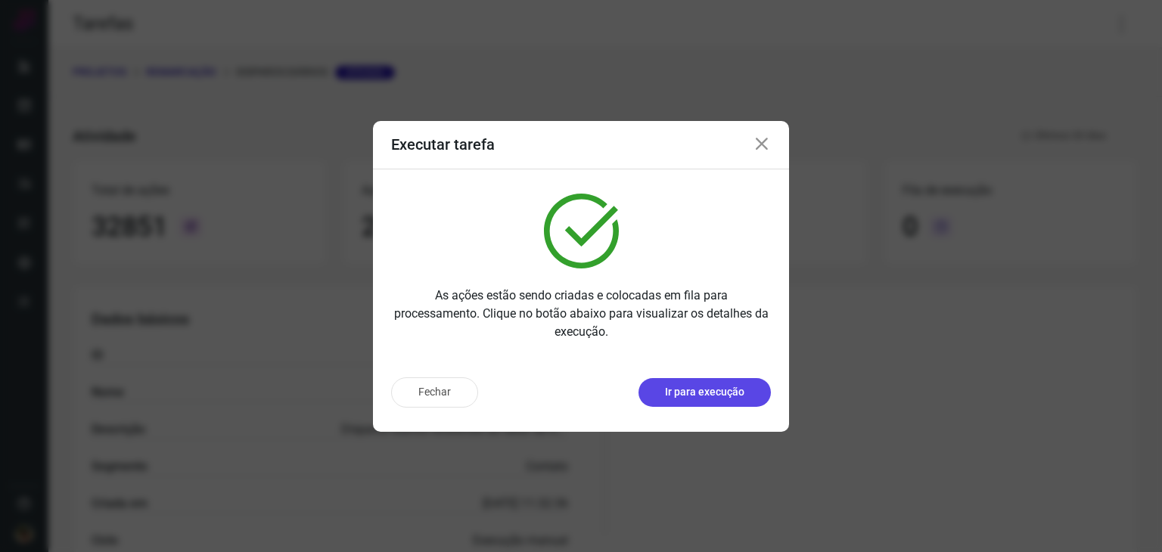
click at [729, 403] on button "Ir para execução" at bounding box center [704, 392] width 132 height 29
